Goal: Entertainment & Leisure: Consume media (video, audio)

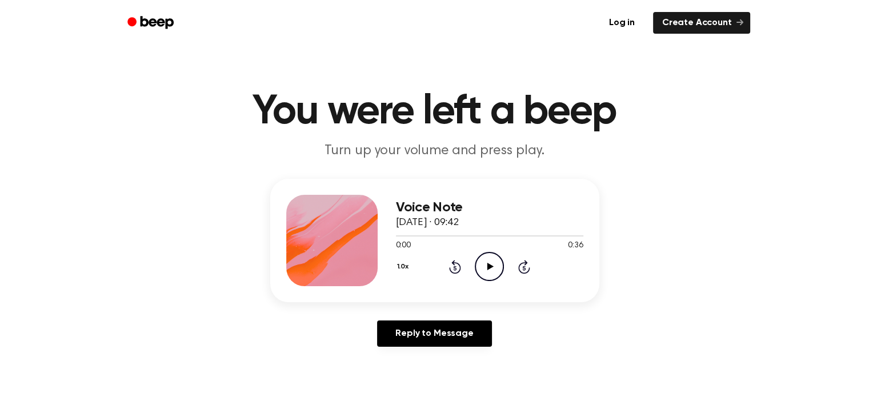
click at [489, 259] on icon "Play Audio" at bounding box center [489, 266] width 29 height 29
click at [485, 269] on icon "Play Audio" at bounding box center [489, 266] width 29 height 29
click at [189, 76] on main "You were left a beep Turn up your volume and press play. Voice Note 10 septembr…" at bounding box center [434, 352] width 869 height 705
click at [399, 236] on div at bounding box center [489, 235] width 187 height 1
